Goal: Check status: Check status

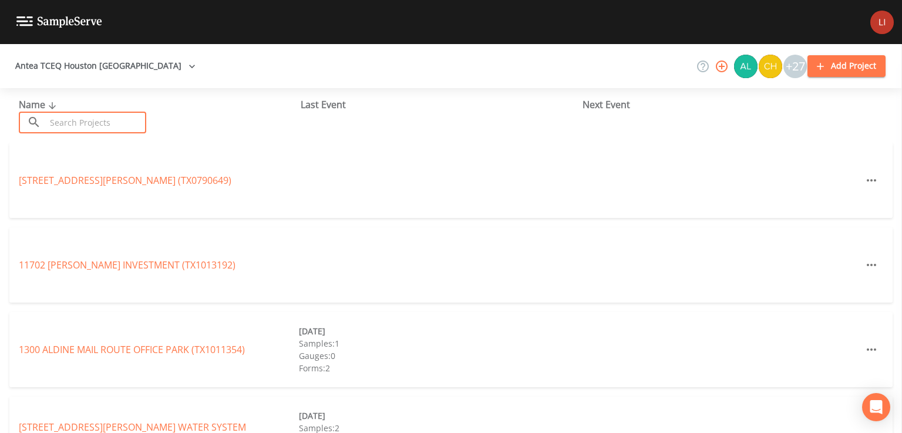
click at [79, 122] on input "text" at bounding box center [96, 123] width 100 height 22
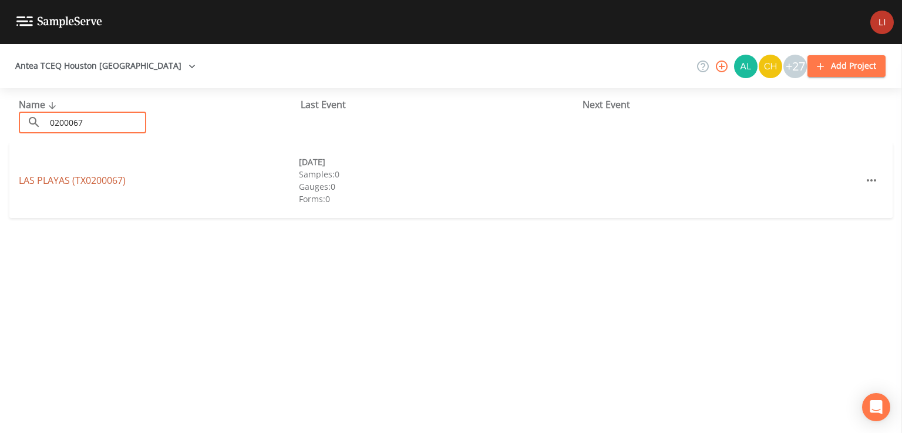
type input "0200067"
click at [94, 180] on link "LAS PLAYAS (TX0200067)" at bounding box center [72, 180] width 107 height 13
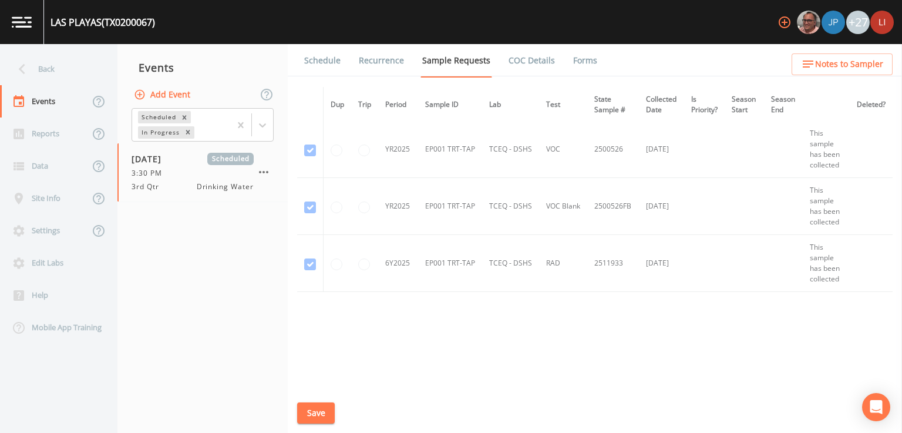
scroll to position [996, 0]
click at [162, 176] on span "3:30 PM" at bounding box center [151, 173] width 38 height 11
click at [575, 60] on link "Forms" at bounding box center [585, 60] width 28 height 33
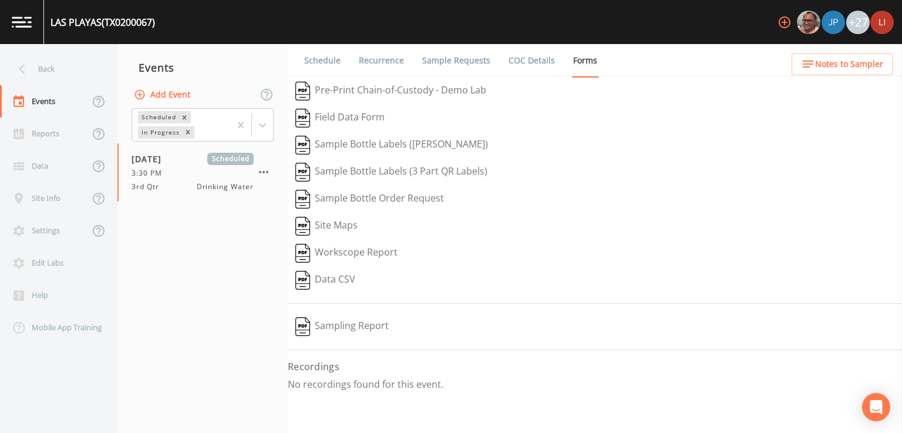
click at [309, 58] on link "Schedule" at bounding box center [322, 60] width 40 height 33
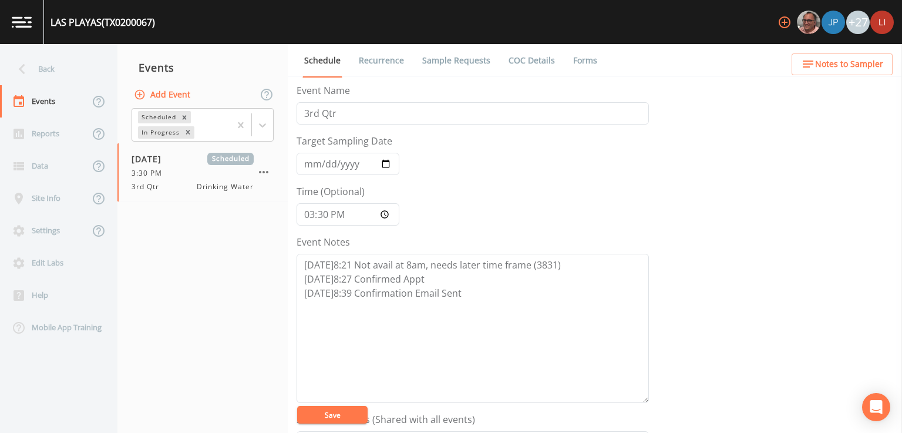
click at [451, 59] on link "Sample Requests" at bounding box center [456, 60] width 72 height 33
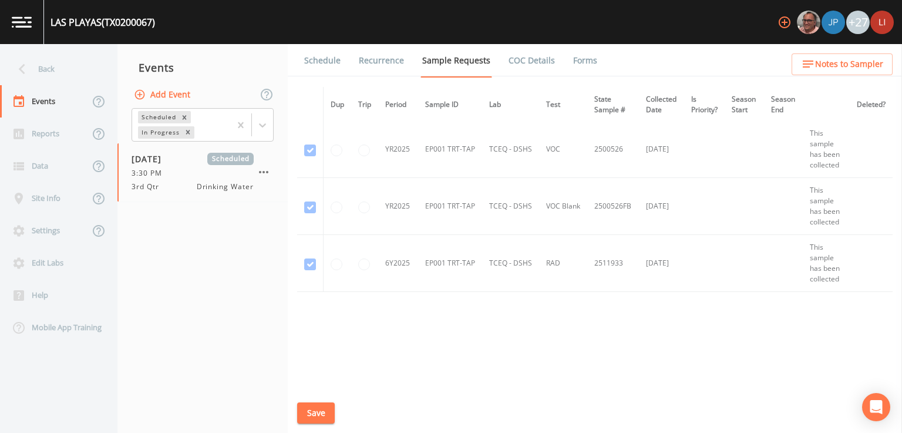
scroll to position [996, 0]
click at [577, 59] on link "Forms" at bounding box center [585, 60] width 28 height 33
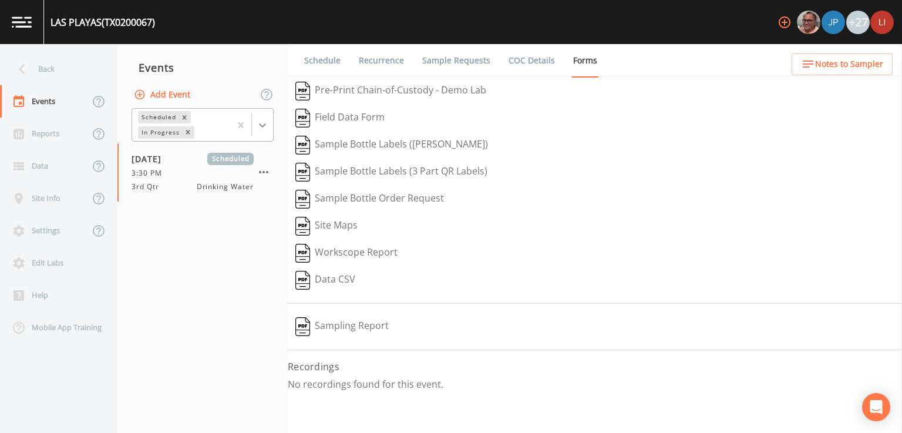
click at [264, 127] on icon at bounding box center [263, 125] width 12 height 12
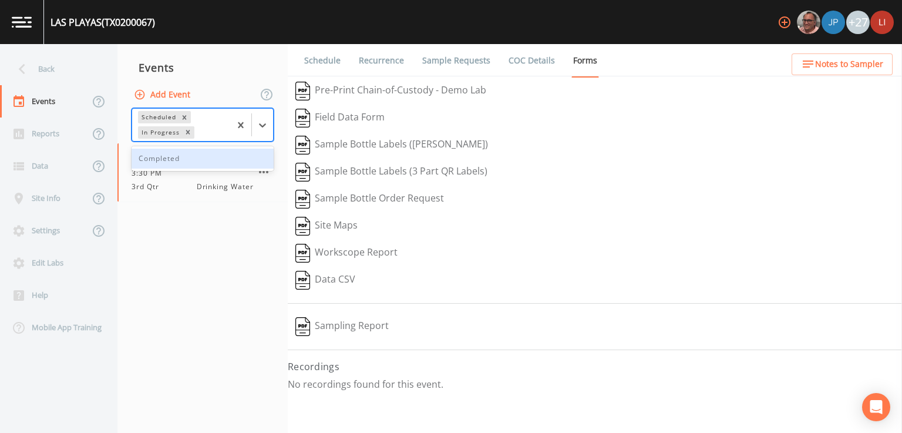
click at [214, 162] on div "Completed" at bounding box center [203, 159] width 142 height 20
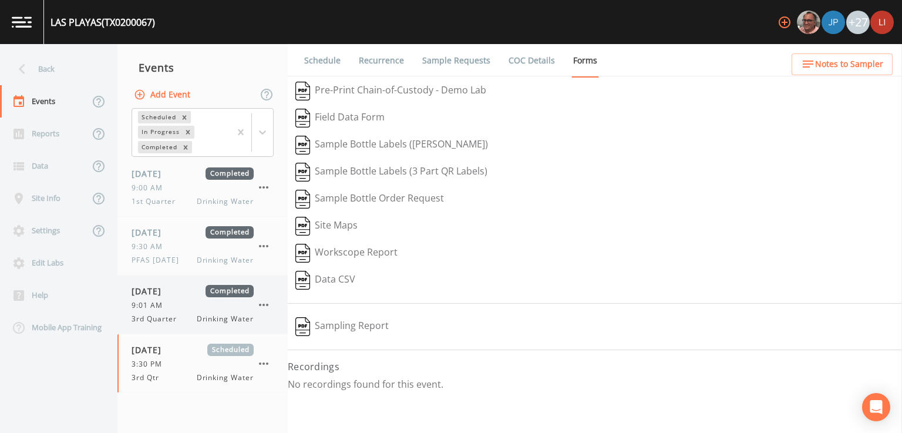
click at [183, 314] on span "3rd Quarter" at bounding box center [158, 319] width 52 height 11
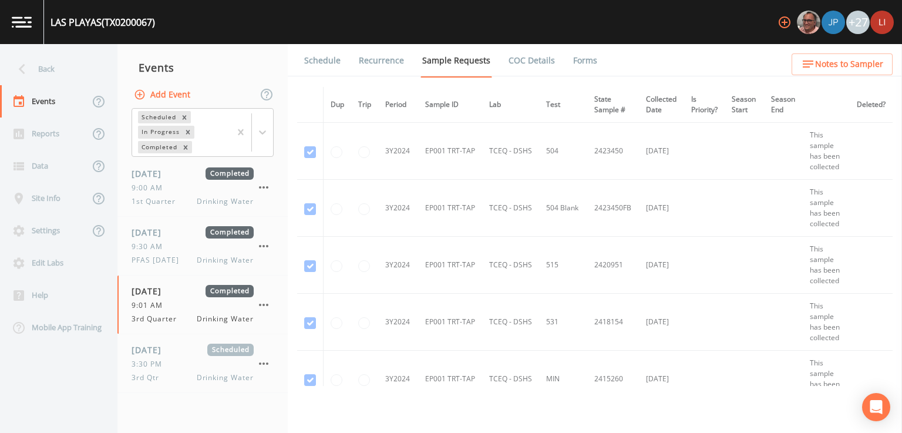
click at [580, 56] on link "Forms" at bounding box center [585, 60] width 28 height 33
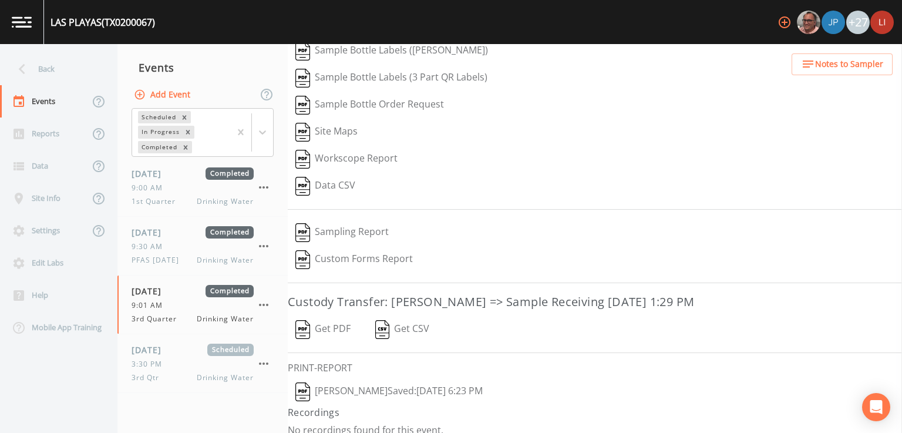
scroll to position [130, 0]
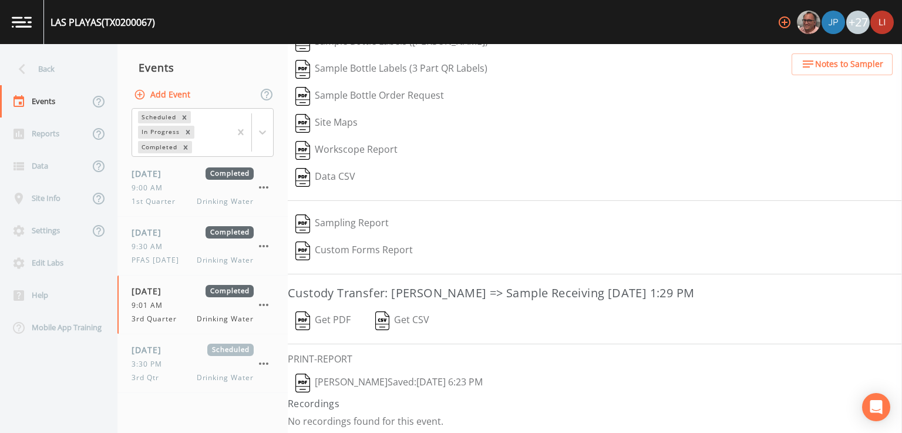
click at [355, 380] on button "[PERSON_NAME]  Saved: [DATE] 6:23 PM" at bounding box center [389, 382] width 203 height 27
